Goal: Information Seeking & Learning: Learn about a topic

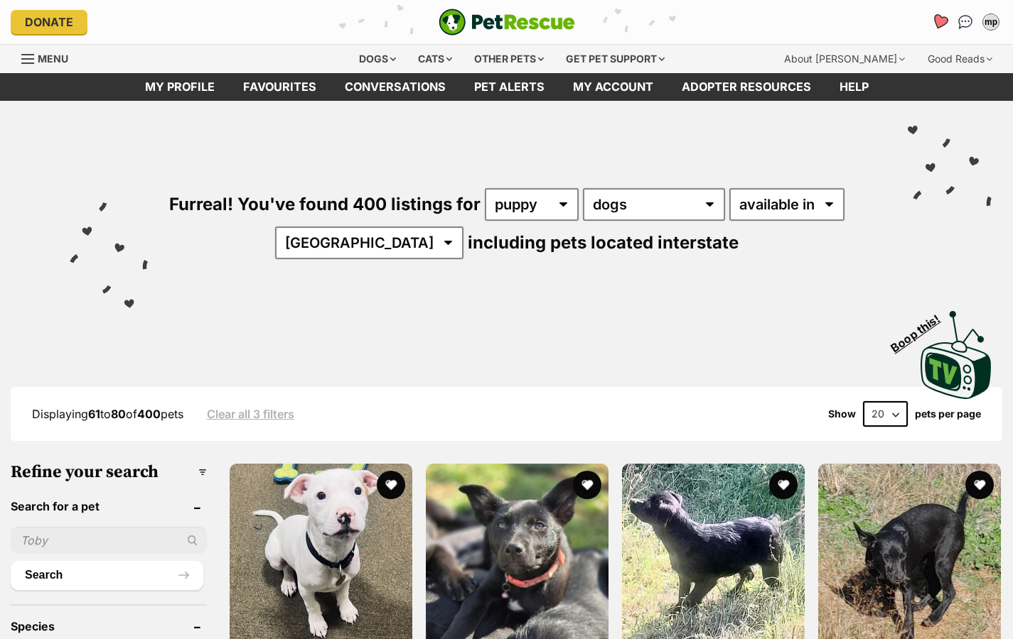
click at [934, 29] on link "Favourites" at bounding box center [938, 21] width 29 height 29
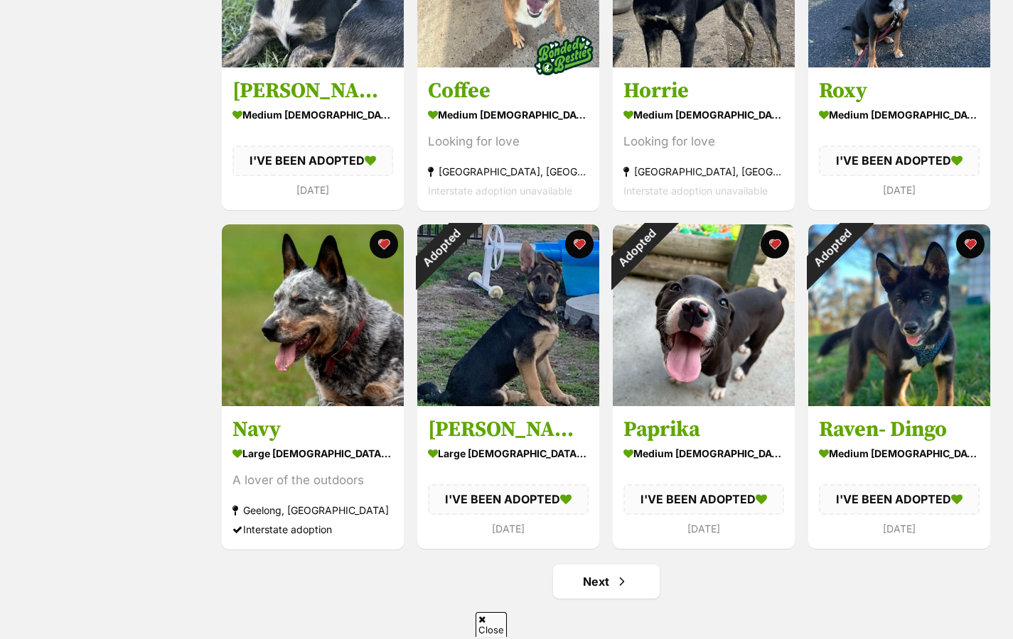
scroll to position [1540, 0]
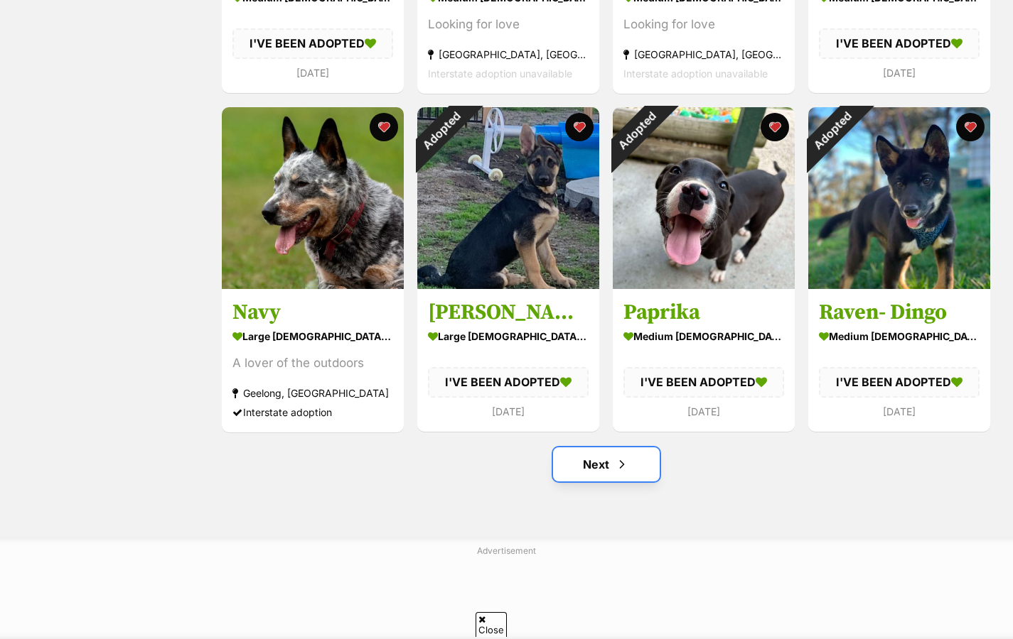
click at [595, 479] on link "Next" at bounding box center [606, 465] width 107 height 34
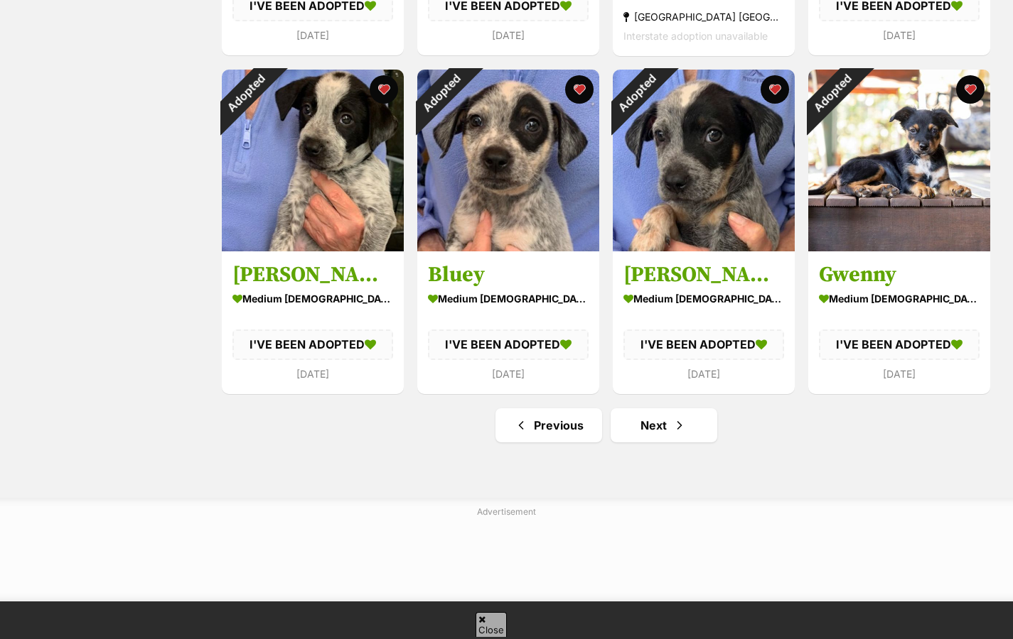
scroll to position [1576, 0]
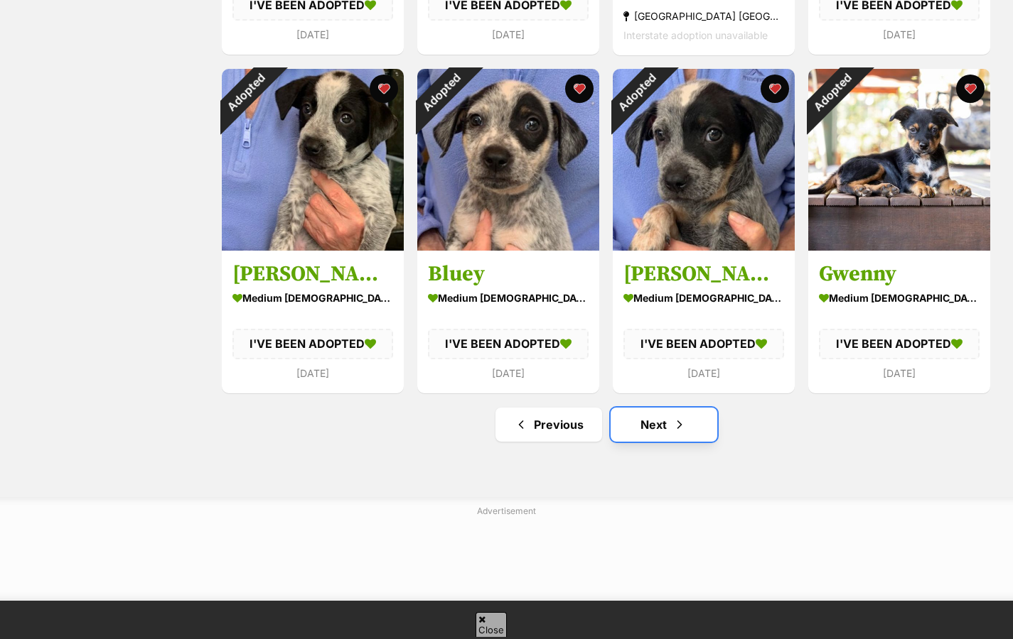
click at [652, 418] on link "Next" at bounding box center [663, 425] width 107 height 34
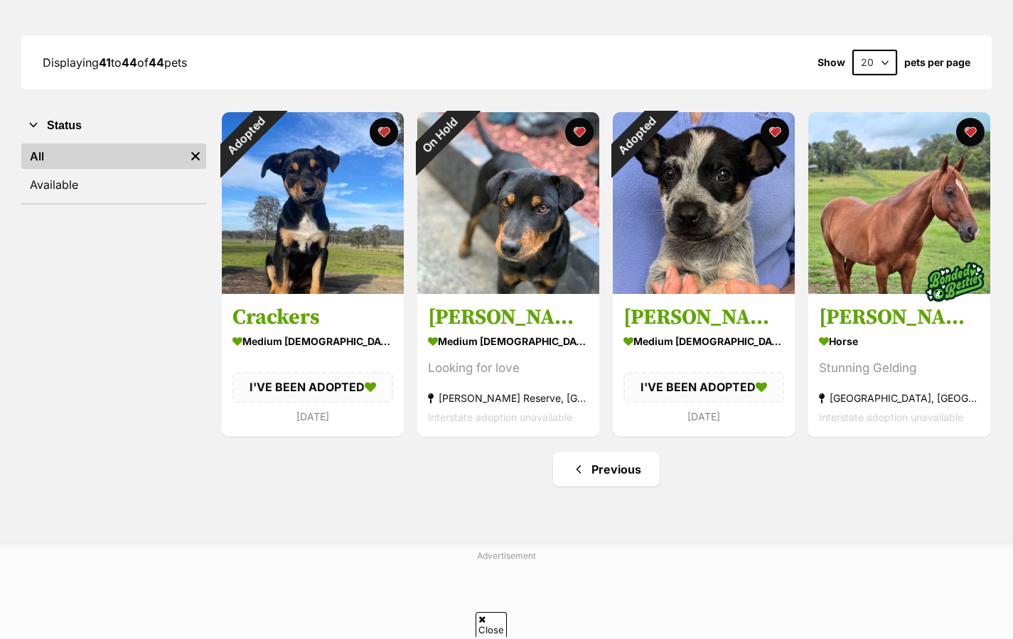
scroll to position [102, 0]
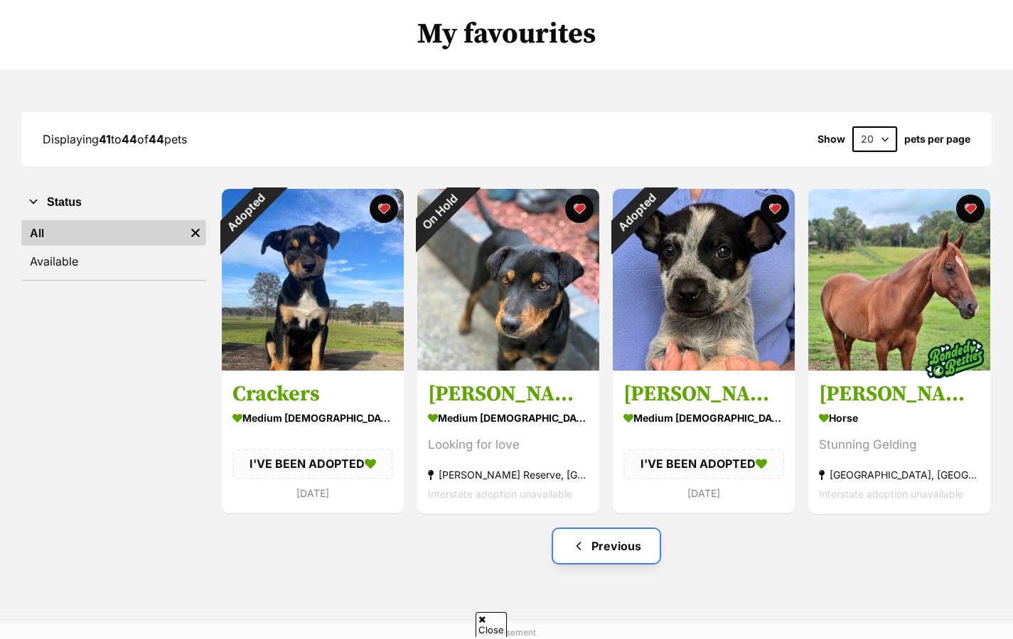
click at [580, 547] on span "Previous page" at bounding box center [578, 546] width 14 height 17
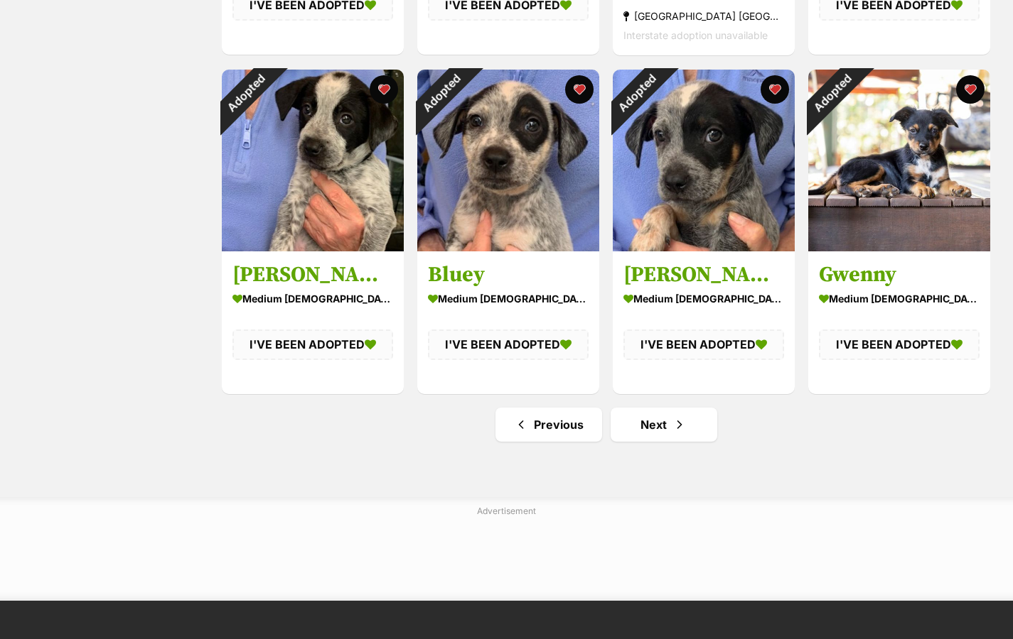
scroll to position [1516, 0]
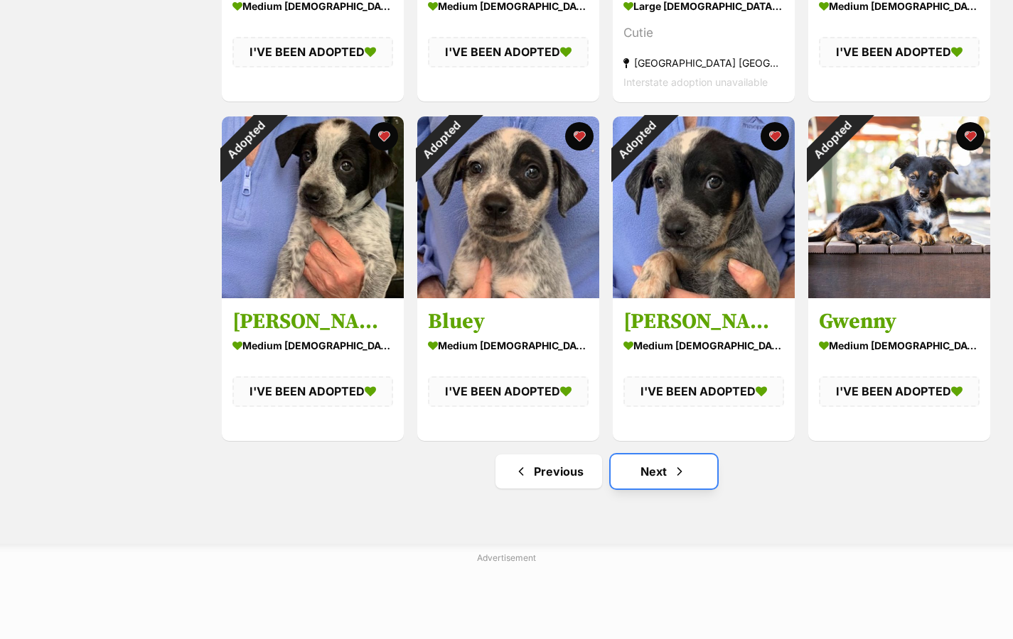
click at [658, 480] on link "Next" at bounding box center [663, 472] width 107 height 34
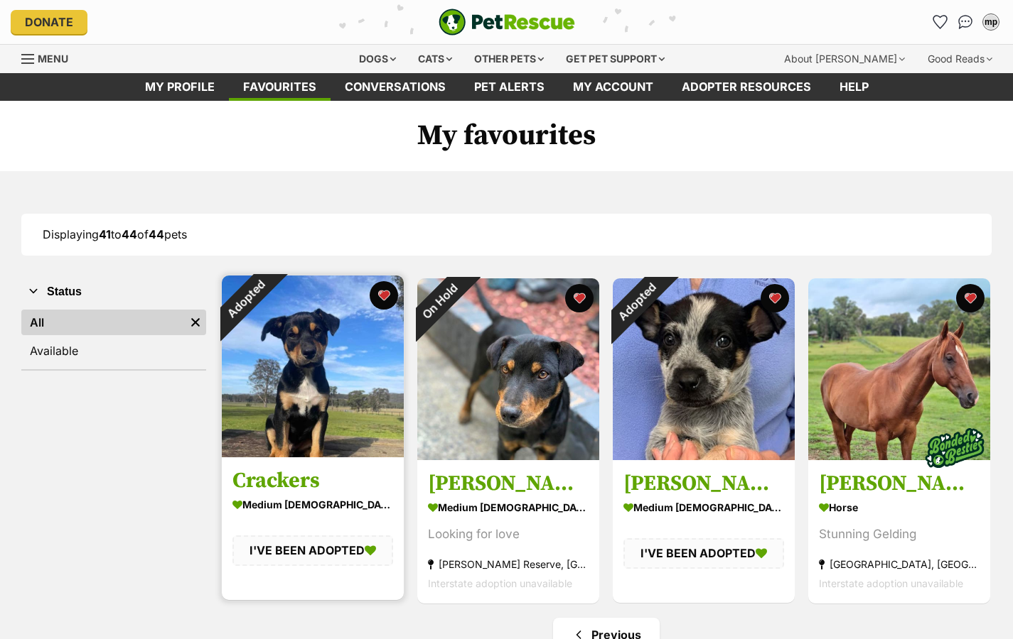
click at [368, 362] on img at bounding box center [313, 367] width 182 height 182
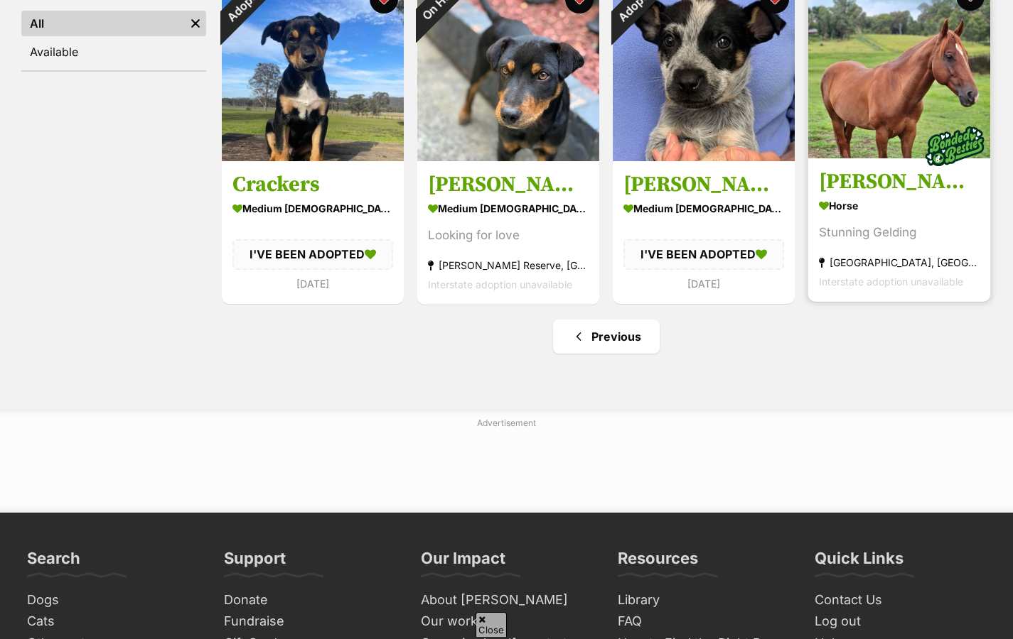
scroll to position [306, 0]
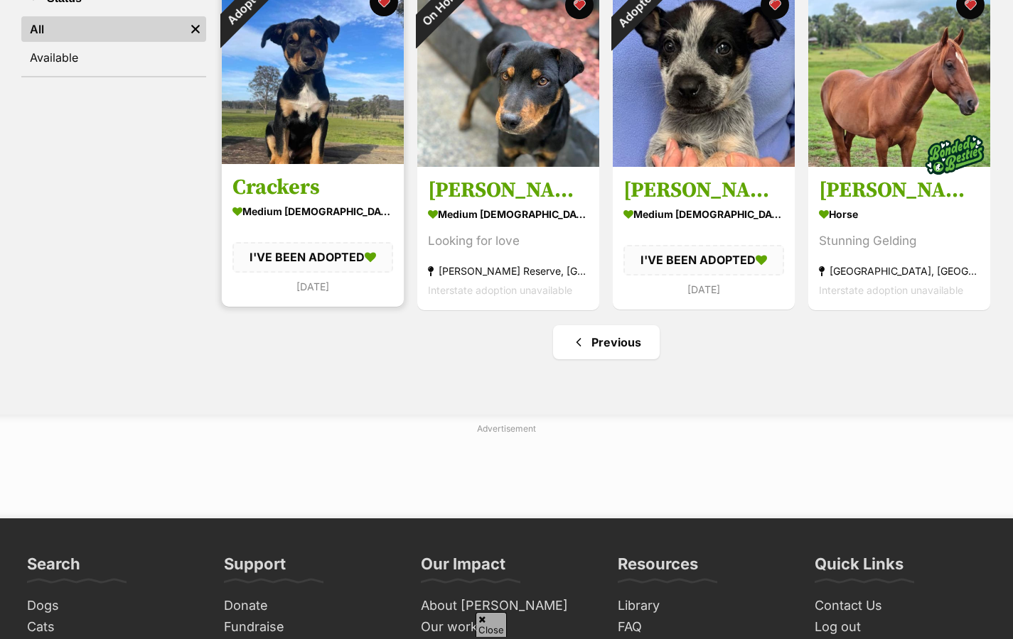
click at [283, 220] on div "medium [DEMOGRAPHIC_DATA] Dog" at bounding box center [312, 212] width 161 height 21
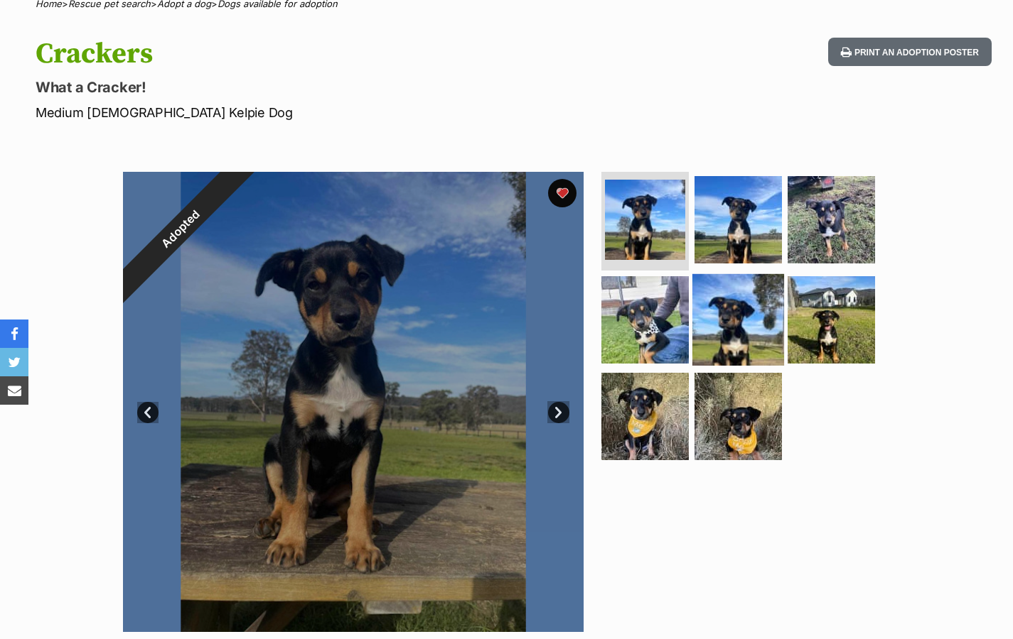
click at [738, 333] on img at bounding box center [738, 320] width 92 height 92
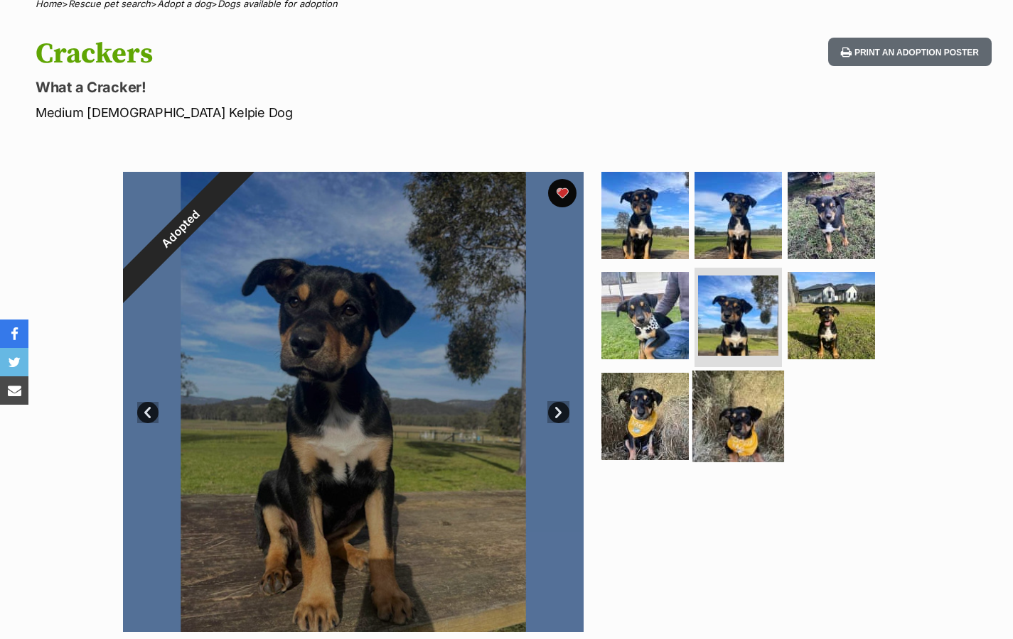
click at [738, 434] on img at bounding box center [738, 417] width 92 height 92
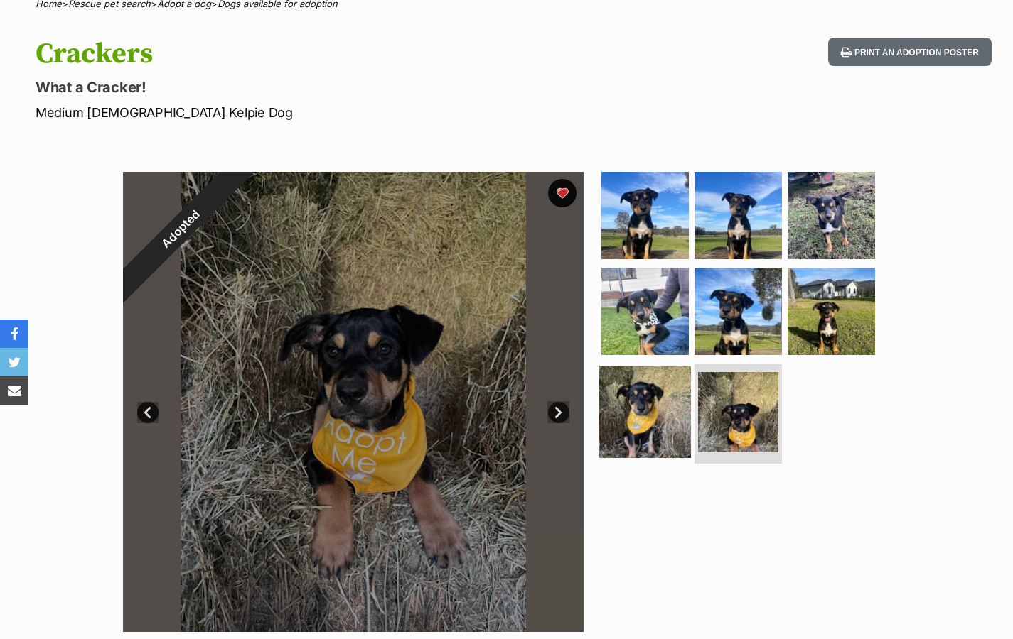
click at [667, 423] on img at bounding box center [645, 413] width 92 height 92
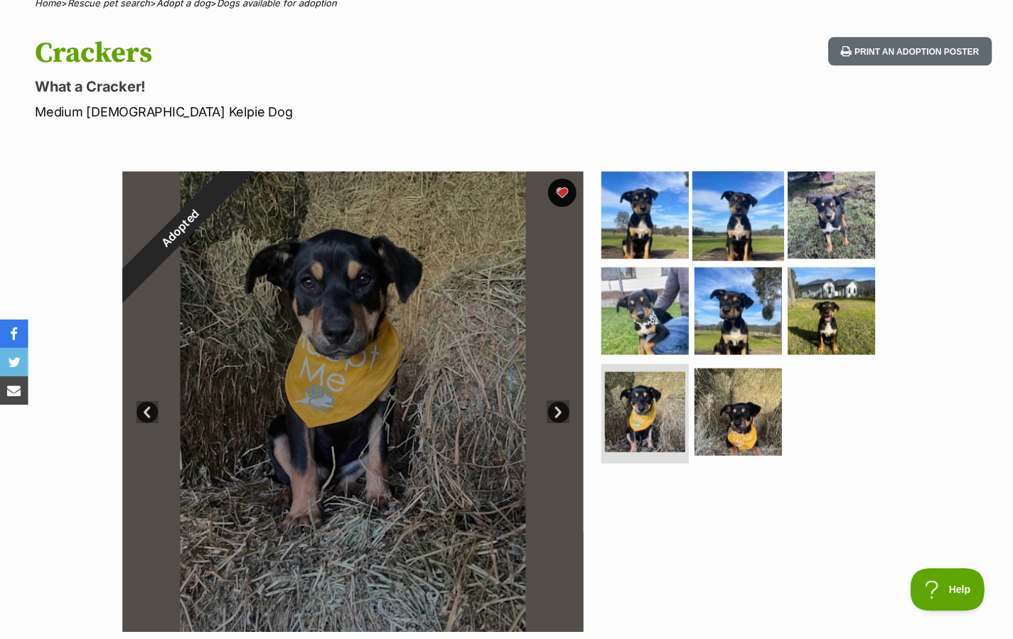
scroll to position [124, 0]
click at [716, 233] on img at bounding box center [738, 215] width 92 height 92
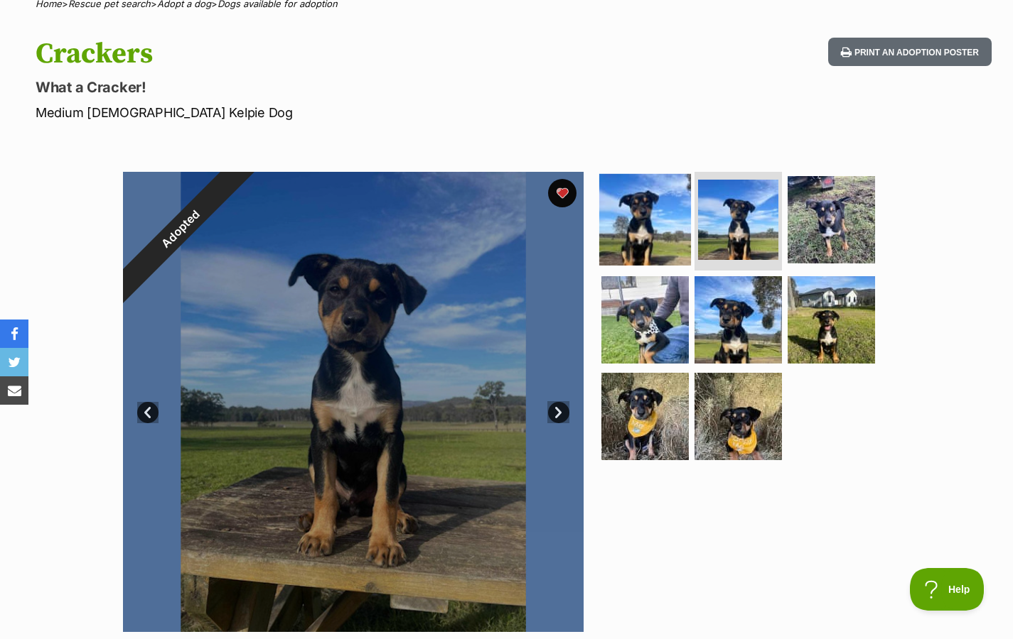
click at [638, 247] on img at bounding box center [645, 219] width 92 height 92
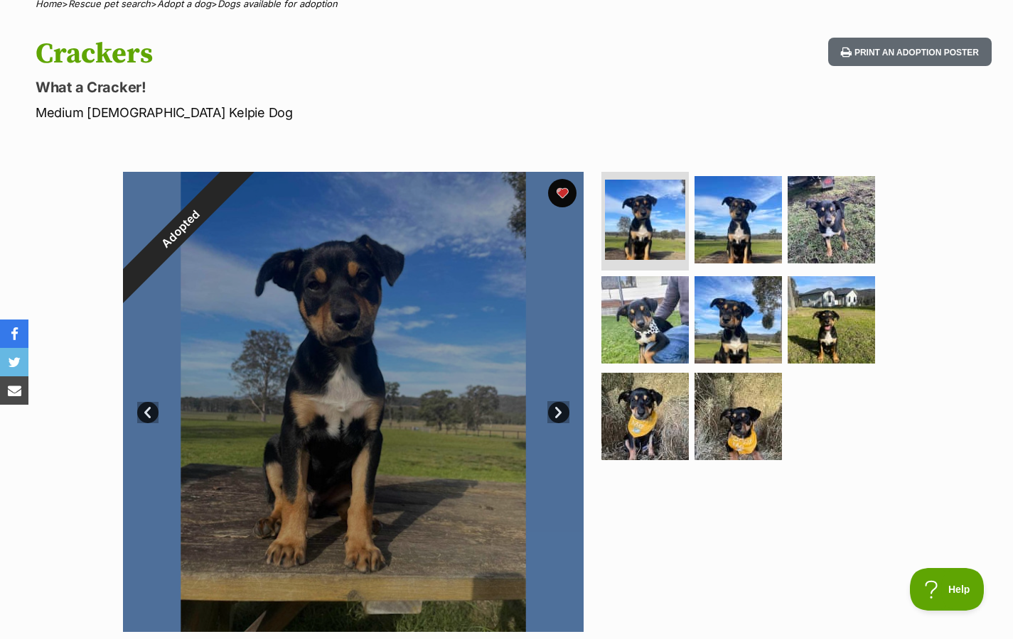
click at [558, 408] on link "Next" at bounding box center [558, 412] width 21 height 21
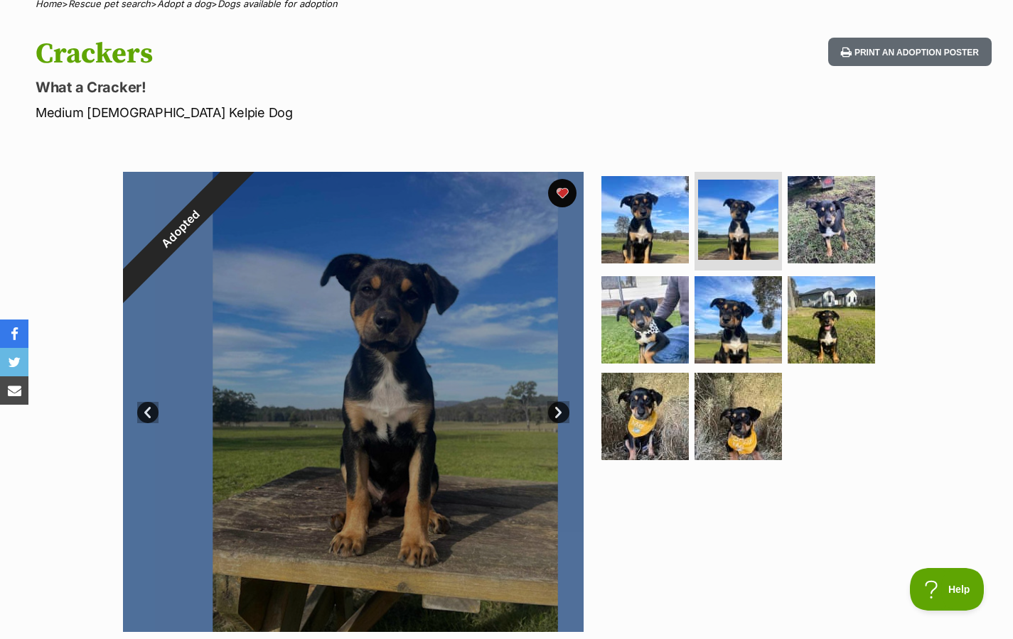
click at [557, 408] on link "Next" at bounding box center [558, 412] width 21 height 21
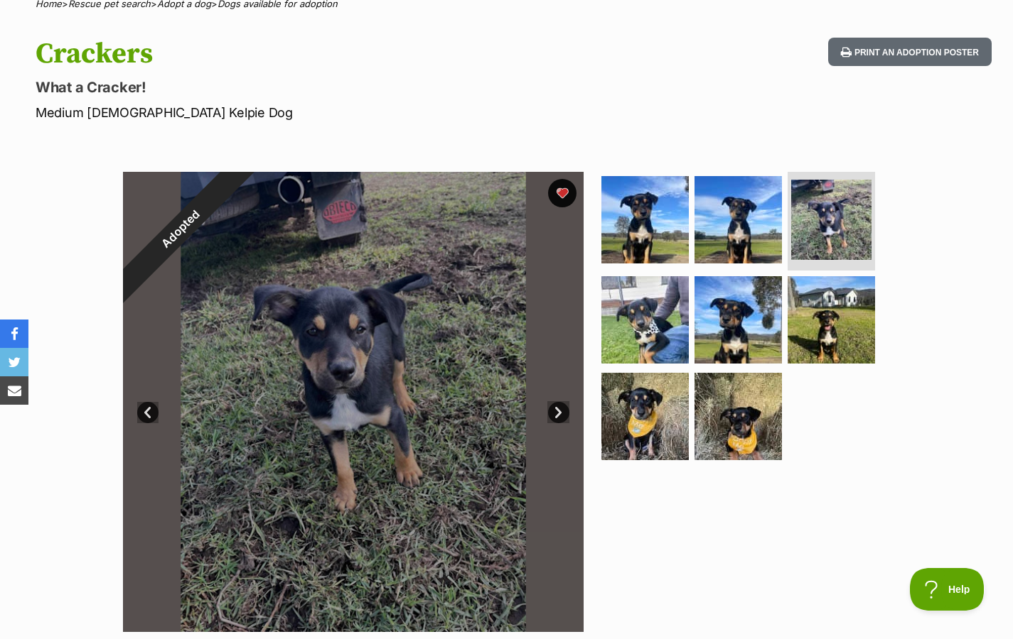
click at [557, 408] on link "Next" at bounding box center [558, 412] width 21 height 21
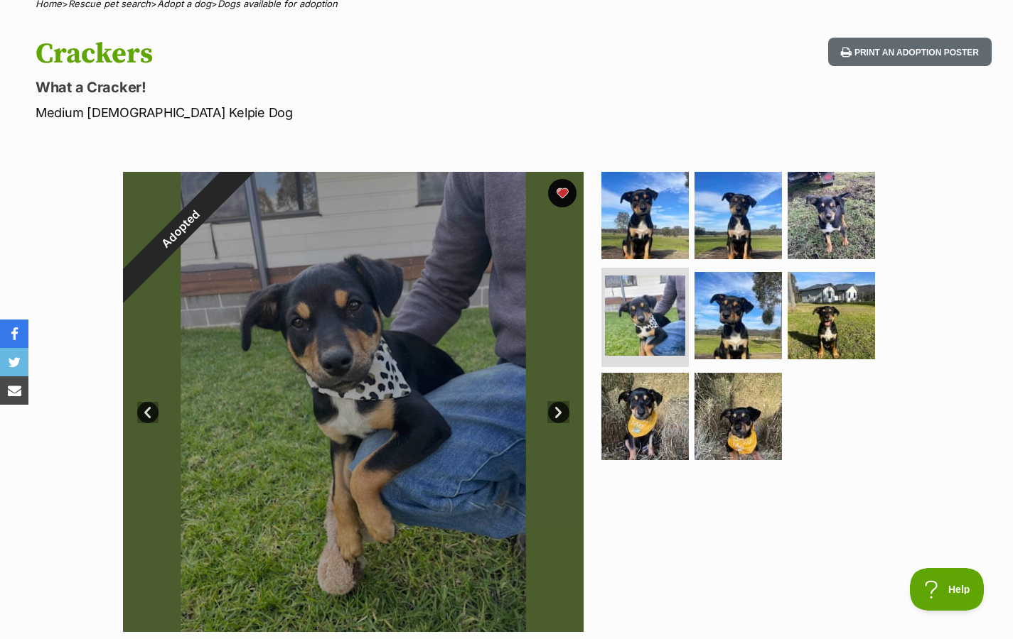
click at [557, 408] on link "Next" at bounding box center [558, 412] width 21 height 21
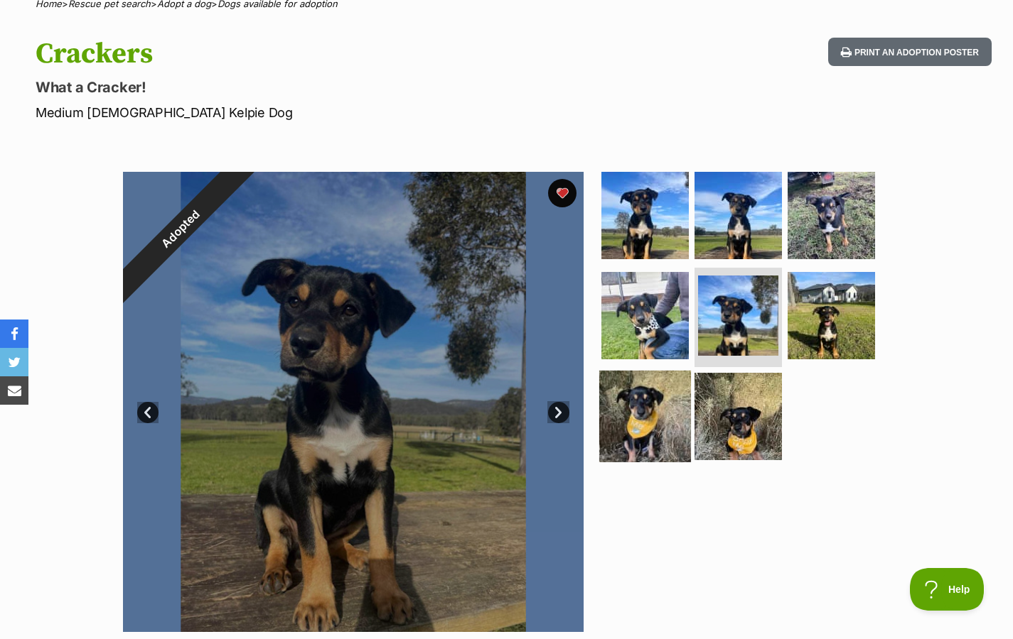
click at [645, 390] on img at bounding box center [645, 417] width 92 height 92
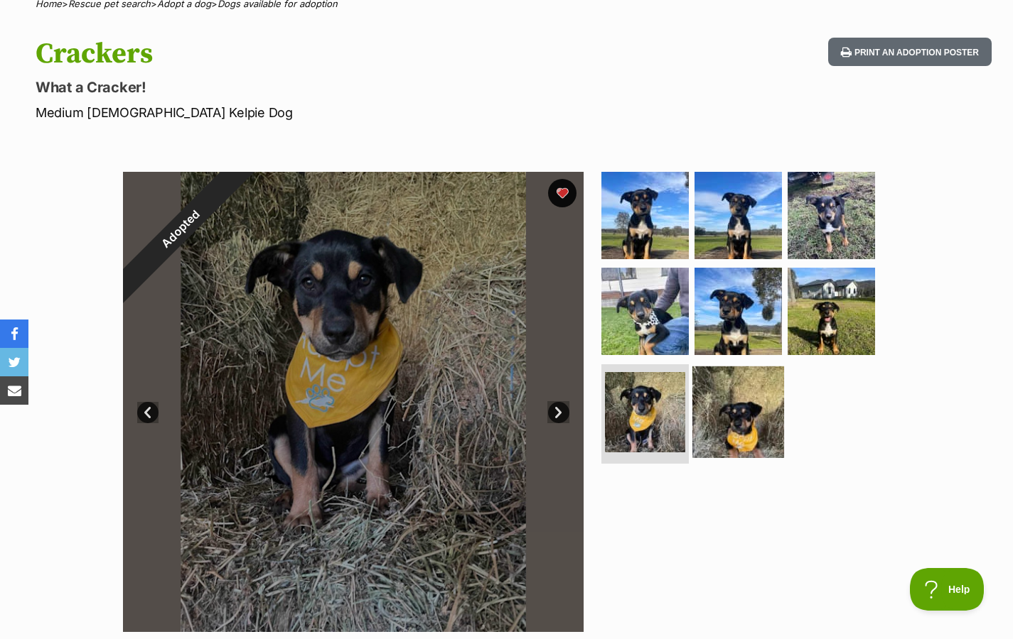
click at [704, 411] on img at bounding box center [738, 413] width 92 height 92
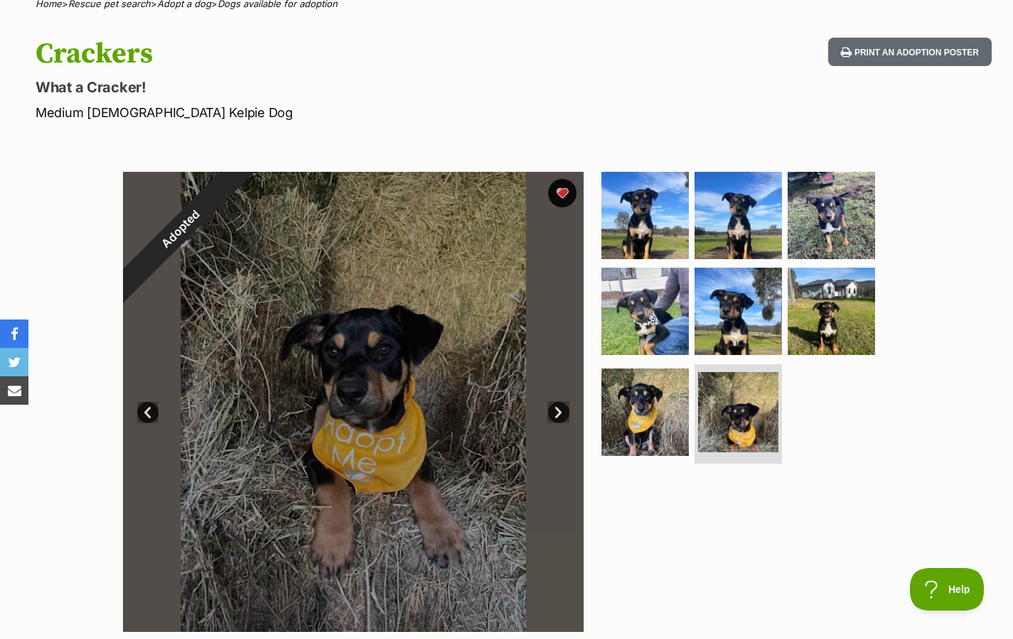
click at [144, 410] on link "Prev" at bounding box center [147, 412] width 21 height 21
